Goal: Find specific page/section: Find specific page/section

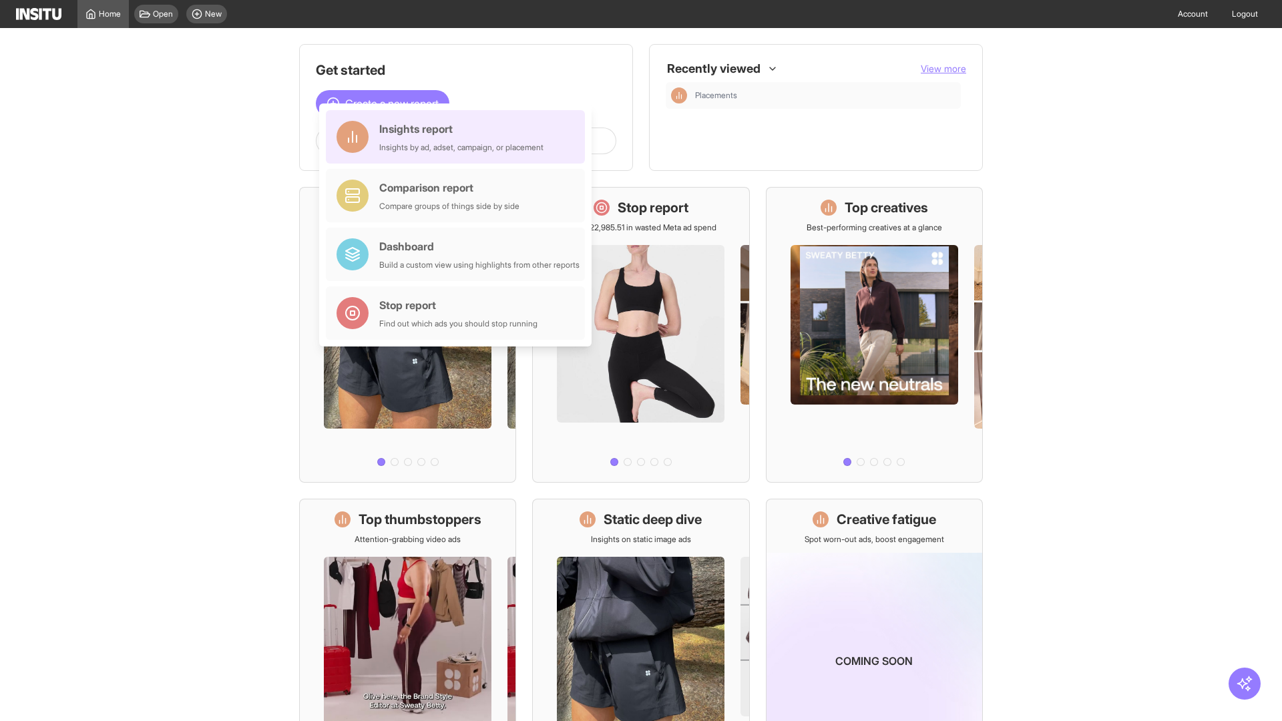
click at [459, 137] on div "Insights report Insights by ad, adset, campaign, or placement" at bounding box center [461, 137] width 164 height 32
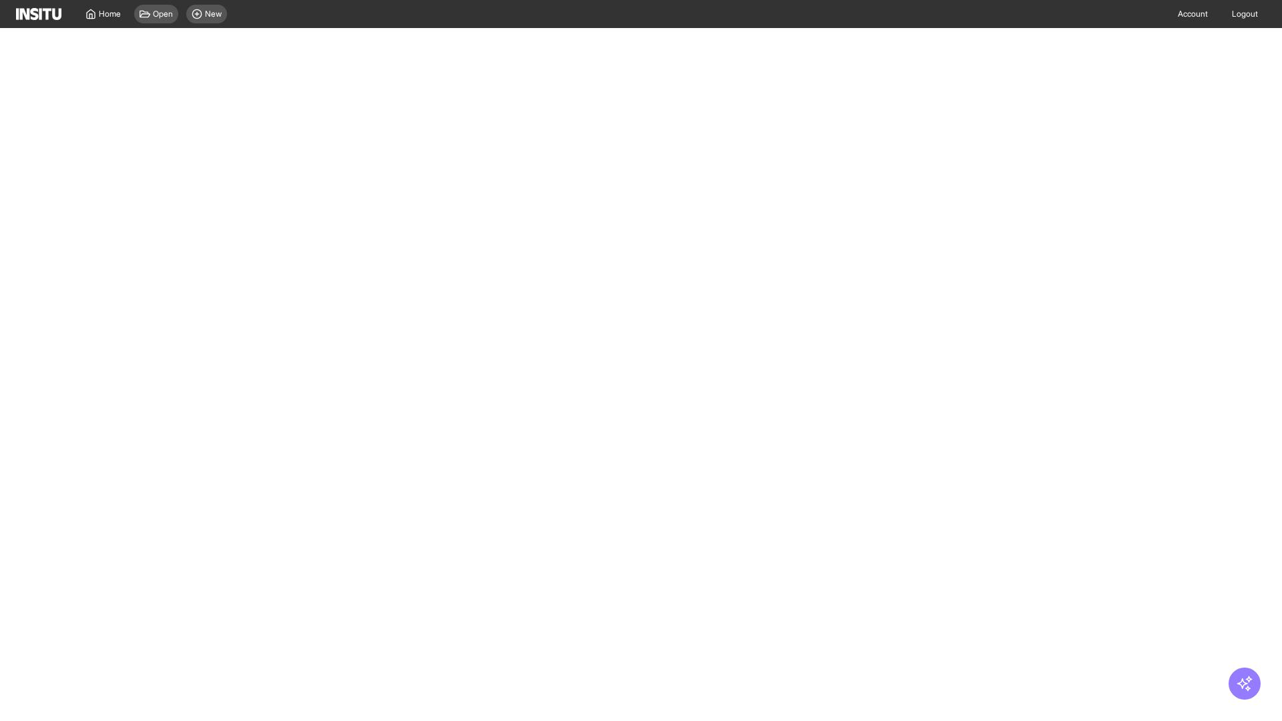
select select "**"
